Goal: Task Accomplishment & Management: Manage account settings

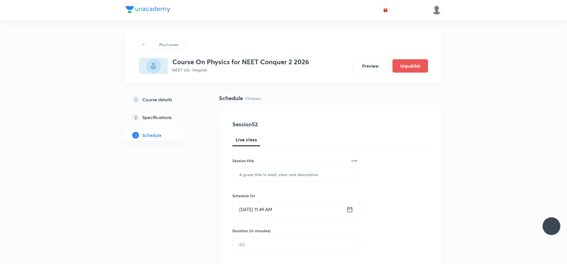
scroll to position [2432, 0]
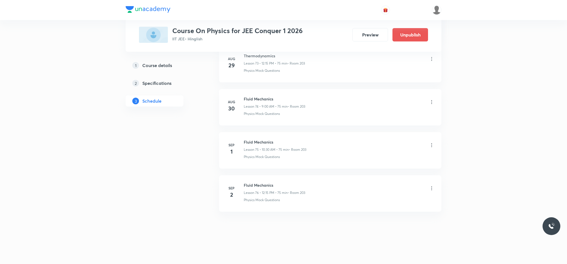
scroll to position [3516, 0]
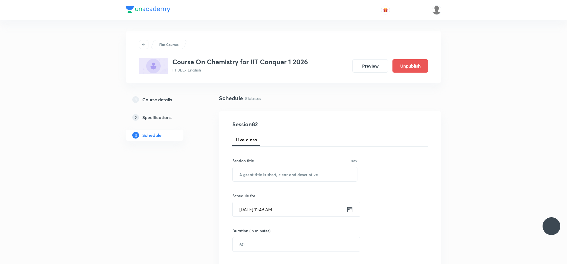
scroll to position [3733, 0]
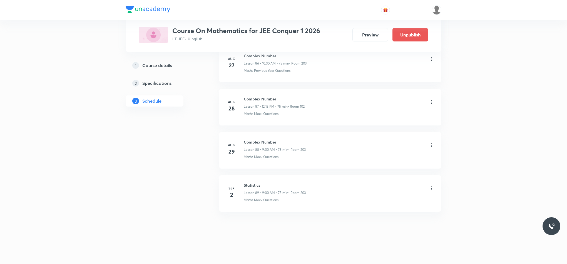
scroll to position [4080, 0]
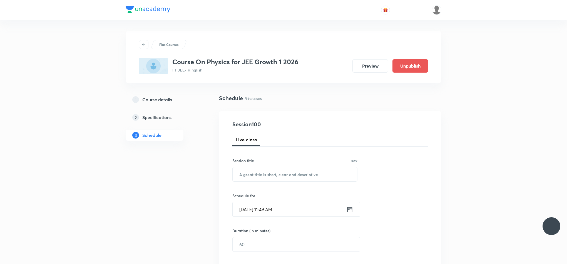
scroll to position [4514, 0]
